Goal: Complete application form

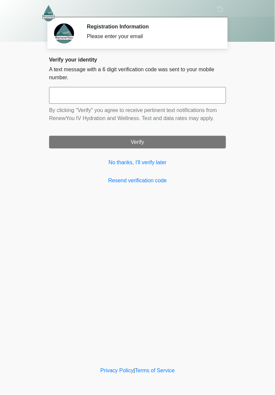
click at [145, 92] on input "text" at bounding box center [137, 95] width 177 height 17
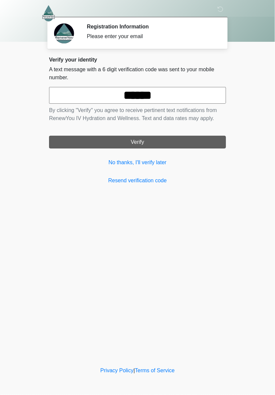
type input "******"
click at [183, 146] on button "Verify" at bounding box center [137, 142] width 177 height 13
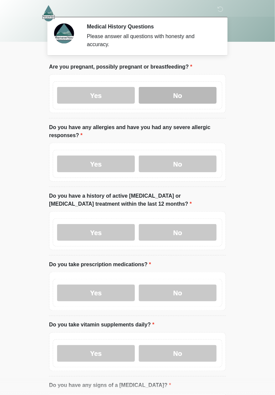
click at [203, 96] on label "No" at bounding box center [178, 95] width 78 height 17
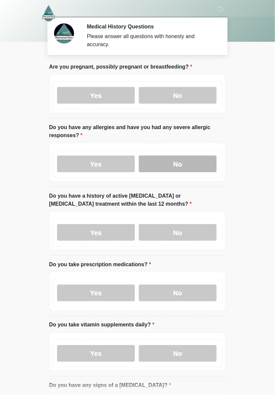
click at [206, 166] on label "No" at bounding box center [178, 163] width 78 height 17
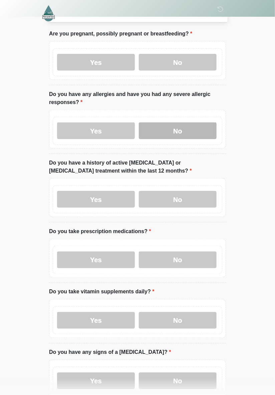
scroll to position [33, 0]
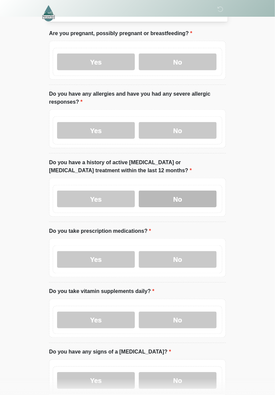
click at [206, 201] on label "No" at bounding box center [178, 199] width 78 height 17
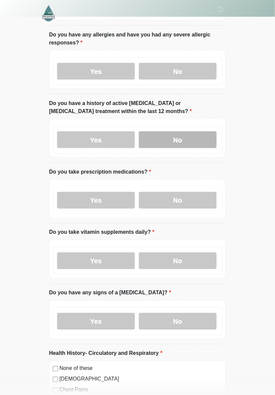
scroll to position [99, 0]
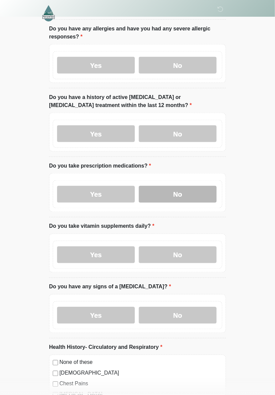
click at [203, 192] on label "No" at bounding box center [178, 194] width 78 height 17
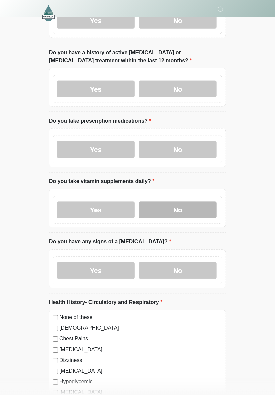
click at [202, 210] on label "No" at bounding box center [178, 210] width 78 height 17
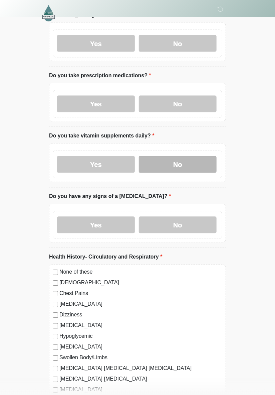
scroll to position [195, 0]
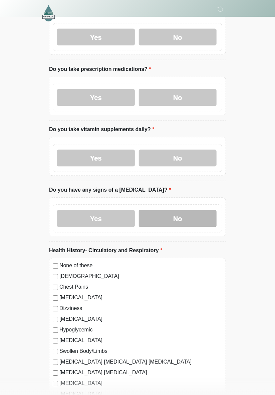
click at [213, 221] on label "No" at bounding box center [178, 218] width 78 height 17
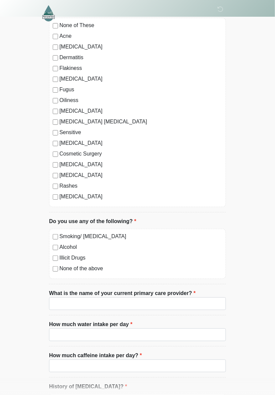
scroll to position [1640, 0]
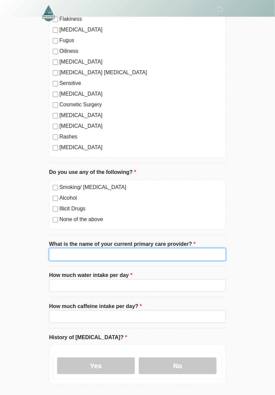
click at [65, 253] on input "What is the name of your current primary care provider?" at bounding box center [137, 254] width 177 height 13
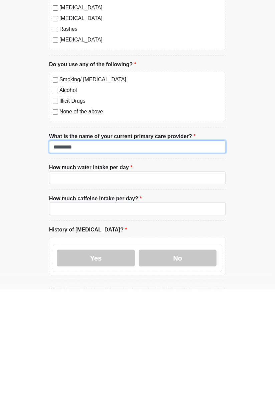
scroll to position [1691, 0]
type input "*********"
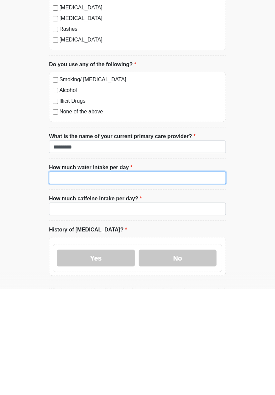
click at [198, 283] on input "How much water intake per day" at bounding box center [137, 283] width 177 height 13
type input "*****"
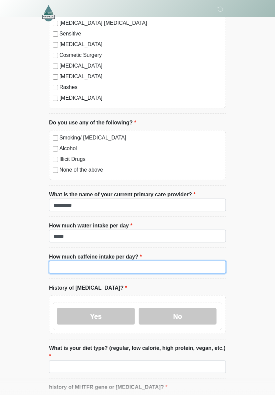
click at [196, 265] on input "How much caffeine intake per day?" at bounding box center [137, 267] width 177 height 13
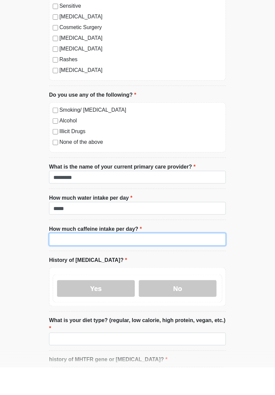
scroll to position [1738, 0]
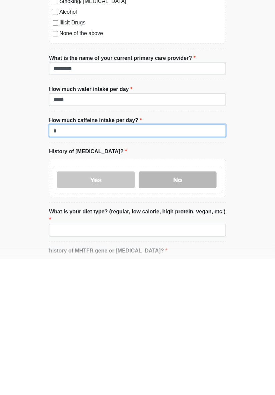
type input "*"
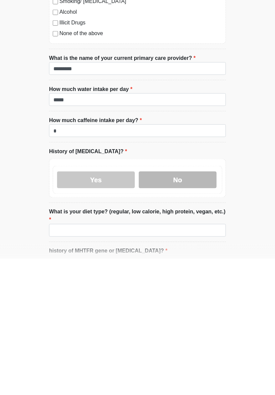
click at [190, 318] on label "No" at bounding box center [178, 316] width 78 height 17
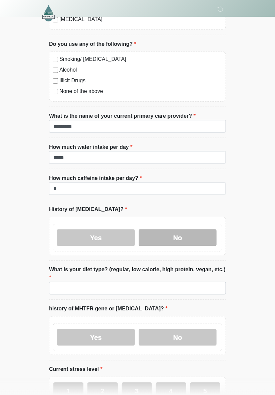
scroll to position [1833, 0]
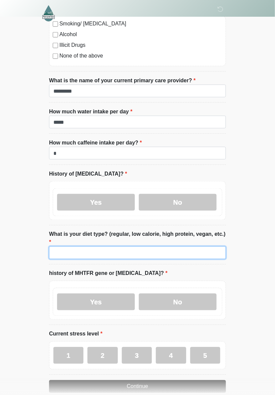
click at [186, 246] on input "What is your diet type? (regular, low calorie, high protein, vegan, etc.)" at bounding box center [137, 252] width 177 height 13
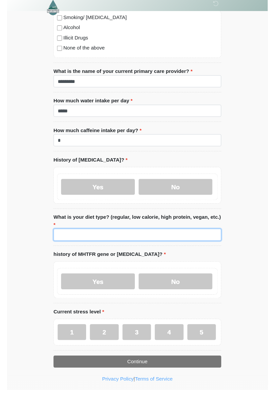
scroll to position [1852, 0]
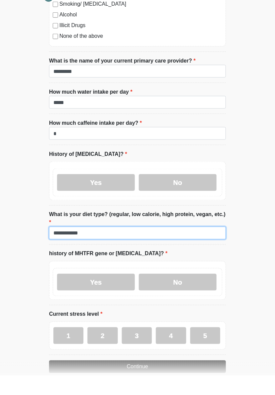
type input "**********"
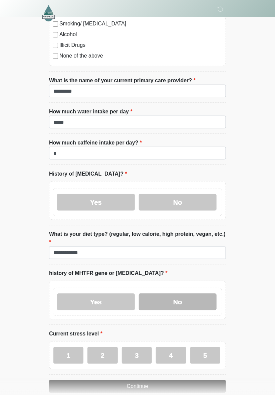
click at [183, 293] on label "No" at bounding box center [178, 301] width 78 height 17
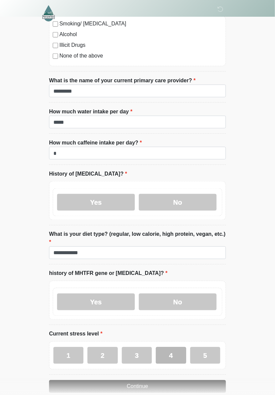
click at [175, 347] on label "4" at bounding box center [171, 355] width 30 height 17
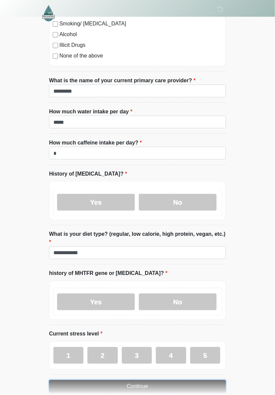
click at [189, 380] on button "Continue" at bounding box center [137, 386] width 177 height 13
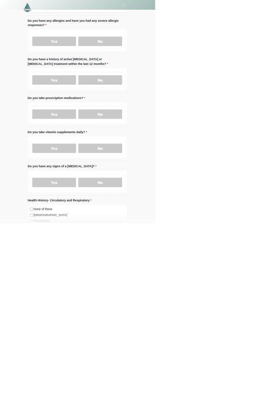
scroll to position [0, 0]
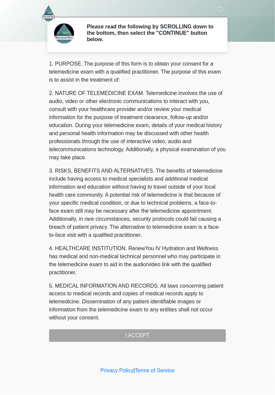
click at [154, 333] on div "1. PURPOSE. The purpose of this form is to obtain your consent for a telemedici…" at bounding box center [137, 201] width 177 height 282
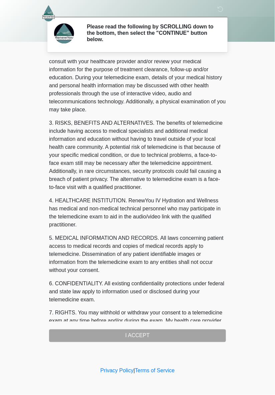
scroll to position [134, 0]
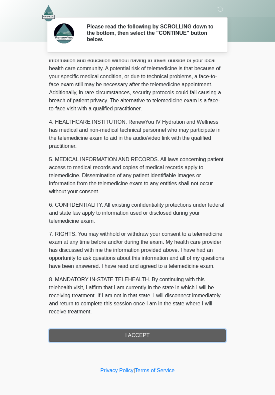
click at [134, 331] on button "I ACCEPT" at bounding box center [137, 335] width 177 height 13
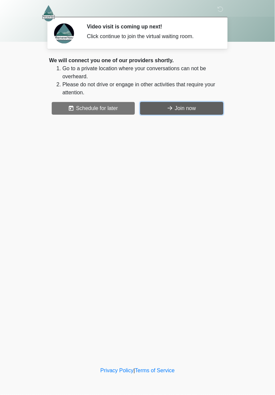
click at [205, 106] on button "Join now" at bounding box center [181, 108] width 83 height 13
